Goal: Complete application form

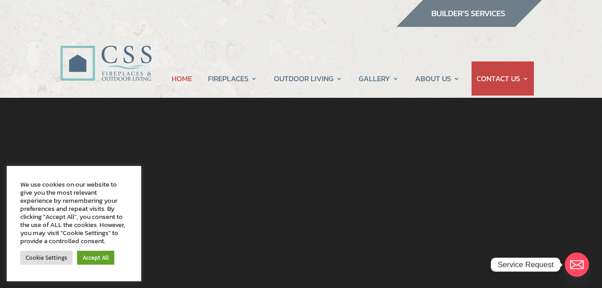
click at [445, 14] on img at bounding box center [469, 13] width 146 height 27
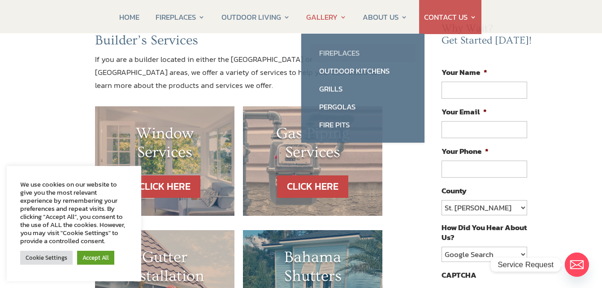
scroll to position [98, 0]
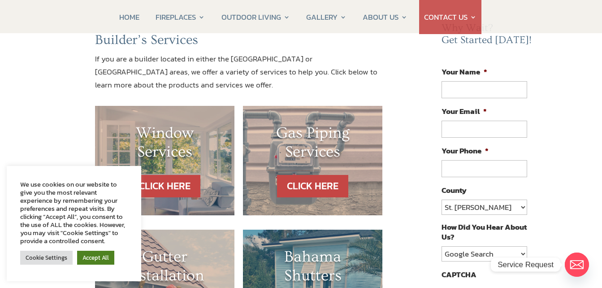
click at [93, 255] on link "Accept All" at bounding box center [95, 257] width 37 height 14
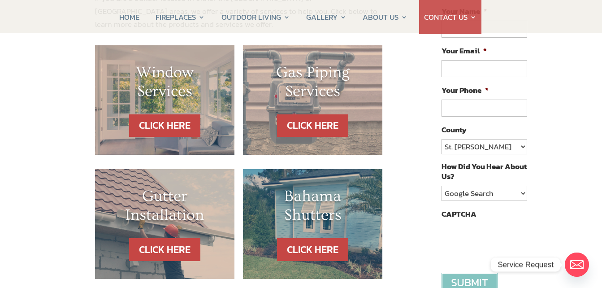
scroll to position [158, 0]
click at [472, 151] on select "St. Johns Clay Volusia Flagler Duval Nassau Other" at bounding box center [483, 146] width 85 height 15
select select "Clay"
click at [441, 139] on select "St. Johns Clay Volusia Flagler Duval Nassau Other" at bounding box center [483, 146] width 85 height 15
click at [473, 200] on select "Google Search Google Ad Referral Magazine Ad Social Media Other" at bounding box center [483, 193] width 85 height 15
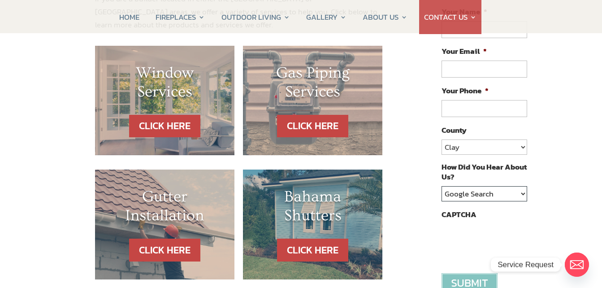
select select "Referral"
click at [441, 186] on select "Google Search Google Ad Referral Magazine Ad Social Media Other" at bounding box center [483, 193] width 85 height 15
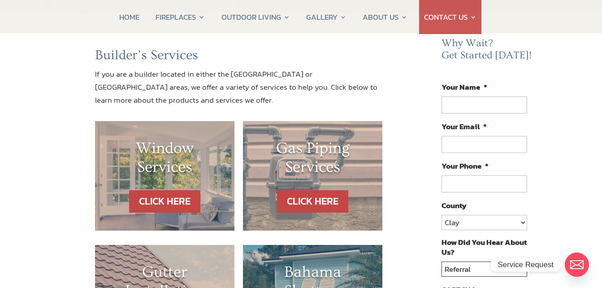
scroll to position [80, 0]
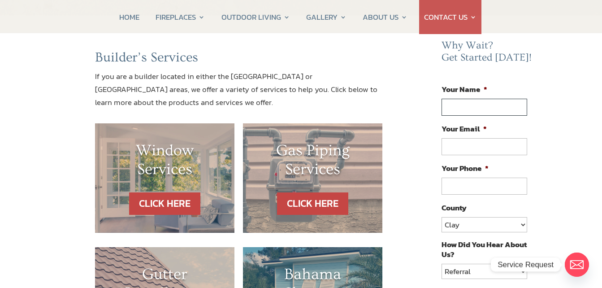
click at [482, 105] on input "Your Name *" at bounding box center [483, 107] width 85 height 17
type input "Robert Dylan Johnson"
type input "contactkcbinc@gmail.com"
type input "(352) 478-6112"
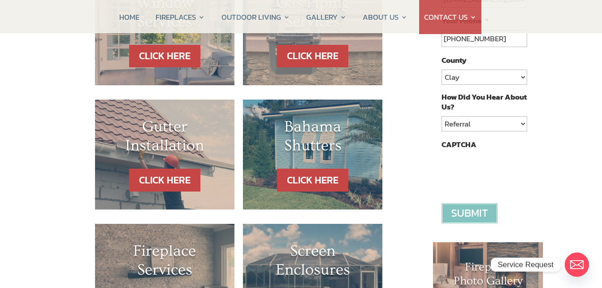
scroll to position [228, 0]
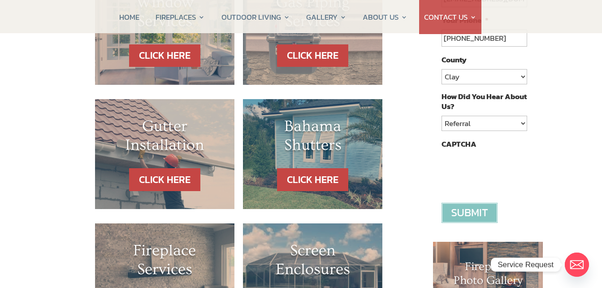
click at [463, 215] on input "image" at bounding box center [469, 212] width 56 height 20
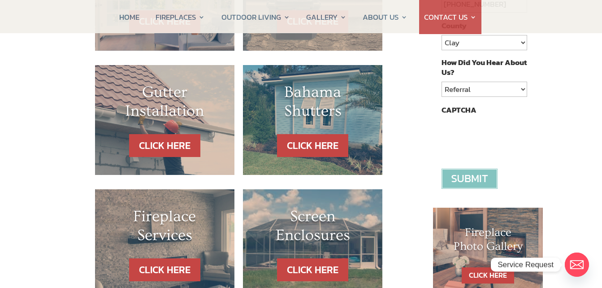
scroll to position [263, 0]
